Goal: Browse casually

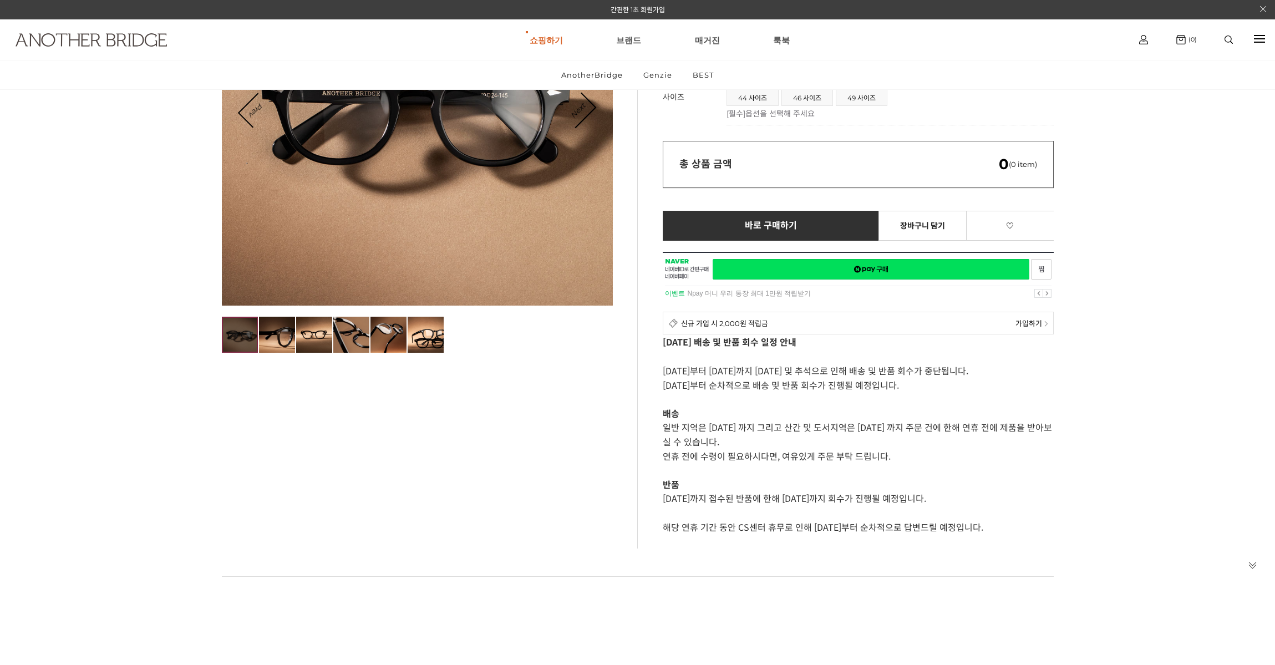
scroll to position [175, 0]
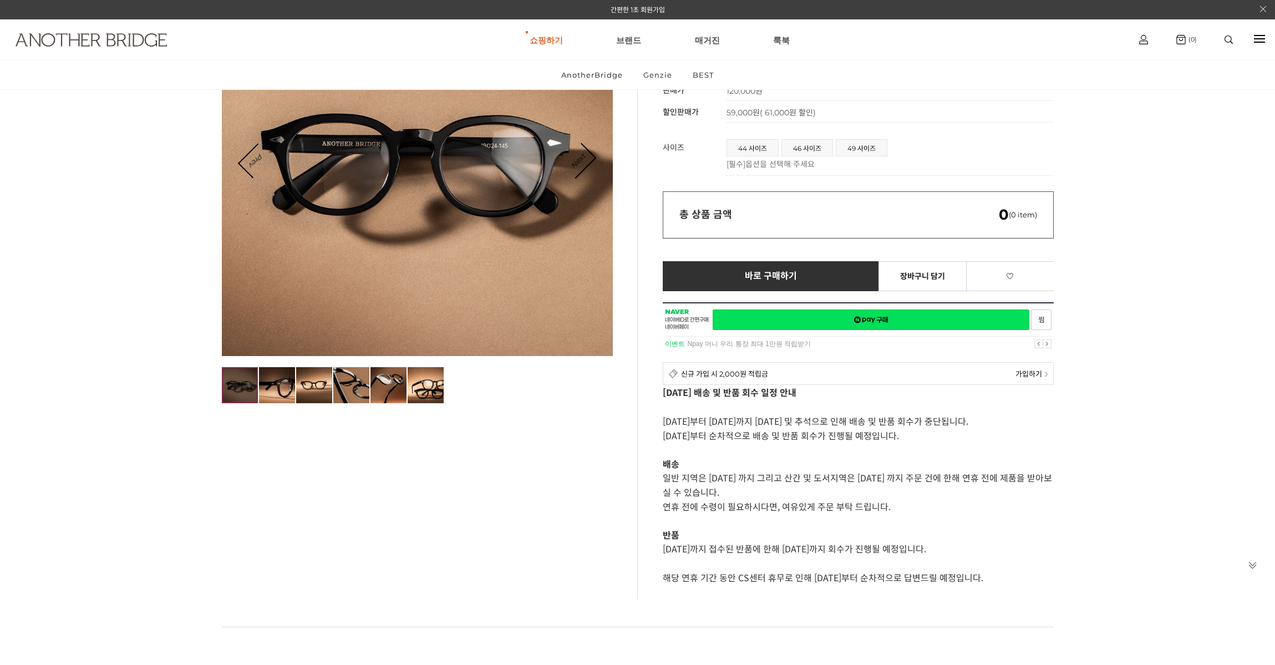
click at [119, 40] on img at bounding box center [91, 39] width 151 height 13
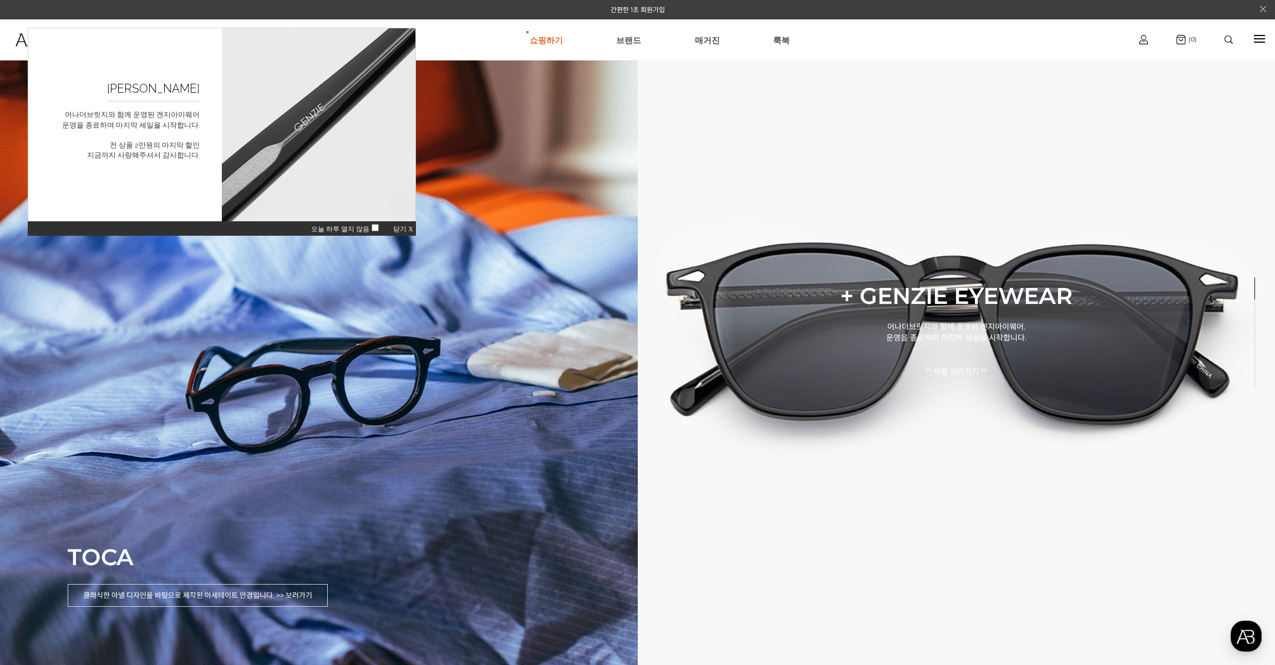
click at [405, 229] on span "닫기 X" at bounding box center [403, 229] width 20 height 8
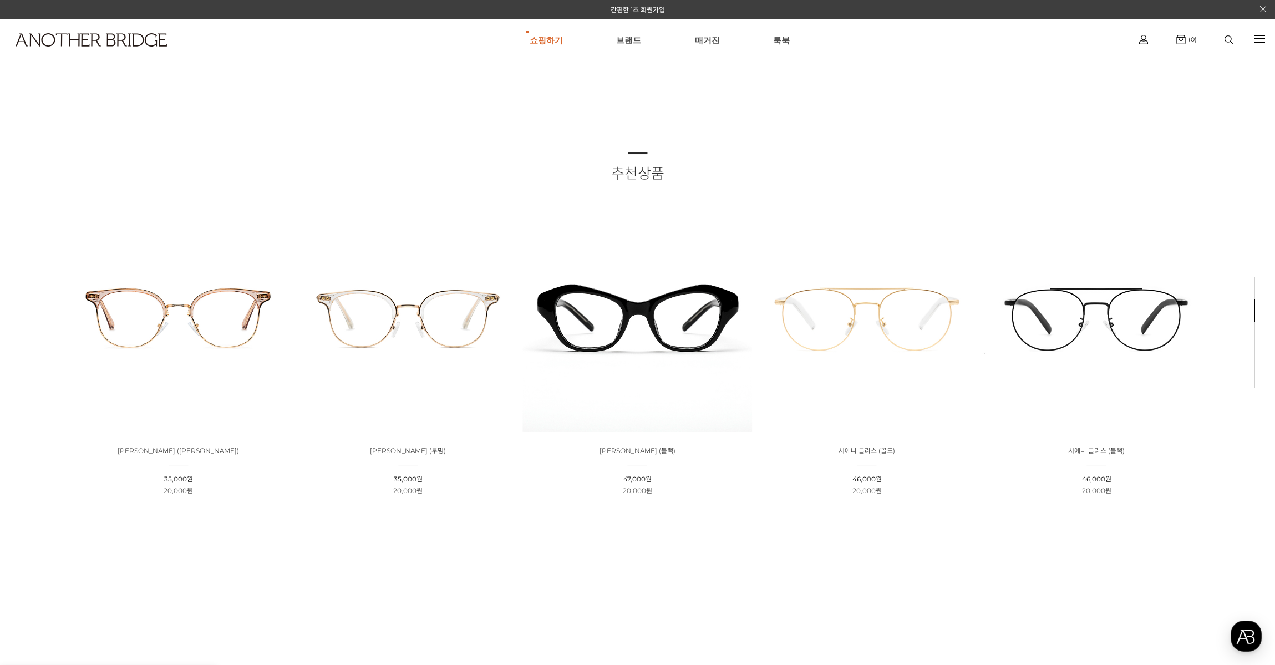
click at [676, 344] on img at bounding box center [638, 317] width 230 height 230
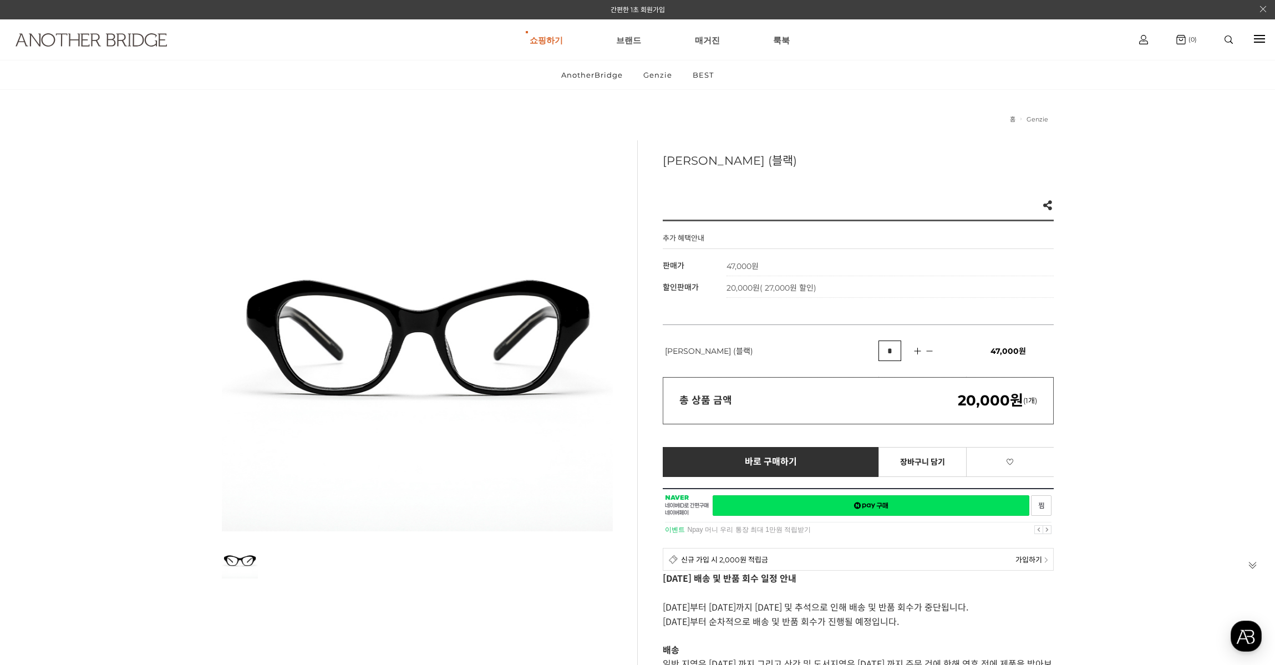
click at [88, 37] on img at bounding box center [91, 39] width 151 height 13
